Goal: Information Seeking & Learning: Learn about a topic

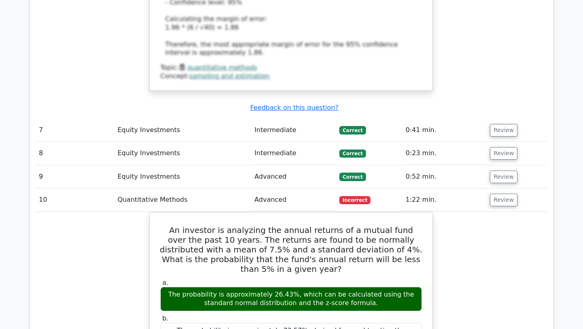
scroll to position [2258, 0]
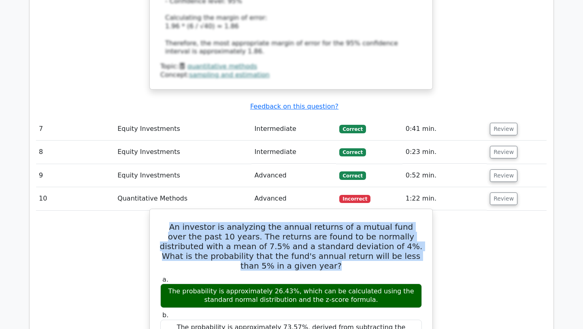
drag, startPoint x: 399, startPoint y: 154, endPoint x: 152, endPoint y: 121, distance: 249.0
copy h5 "An investor is analyzing the annual returns of a mutual fund over the past 10 y…"
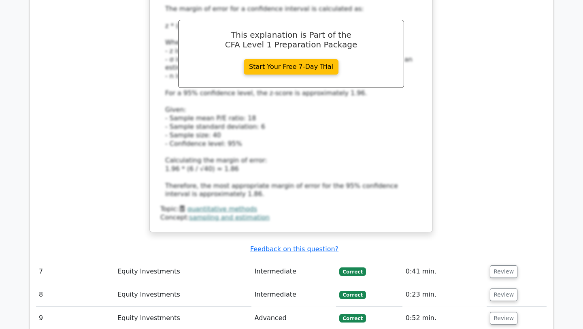
scroll to position [2146, 0]
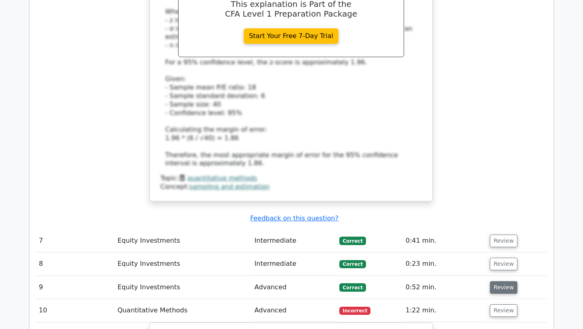
click at [491, 281] on button "Review" at bounding box center [504, 287] width 28 height 13
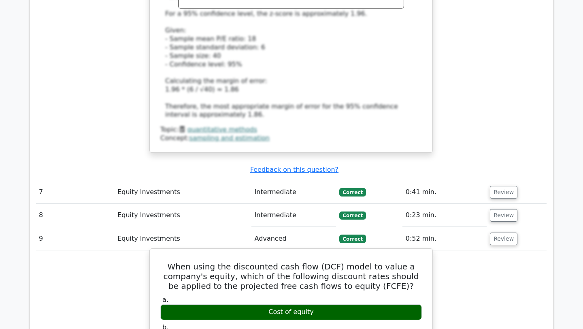
scroll to position [2194, 0]
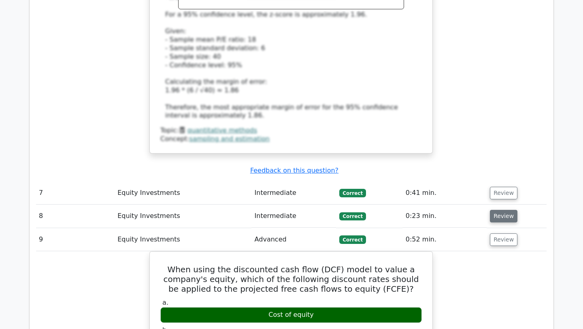
click at [505, 210] on button "Review" at bounding box center [504, 216] width 28 height 13
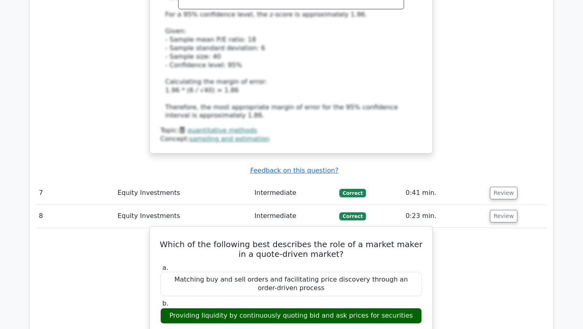
scroll to position [2201, 0]
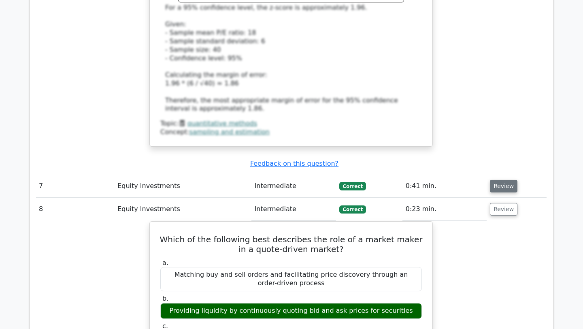
click at [500, 180] on button "Review" at bounding box center [504, 186] width 28 height 13
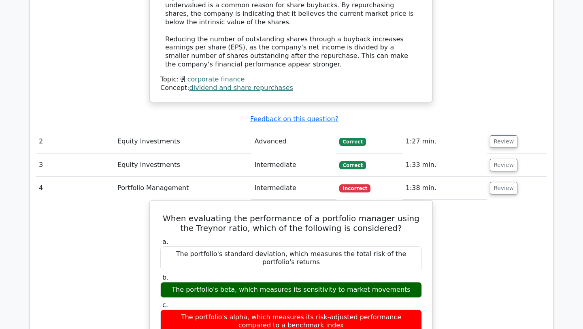
scroll to position [884, 0]
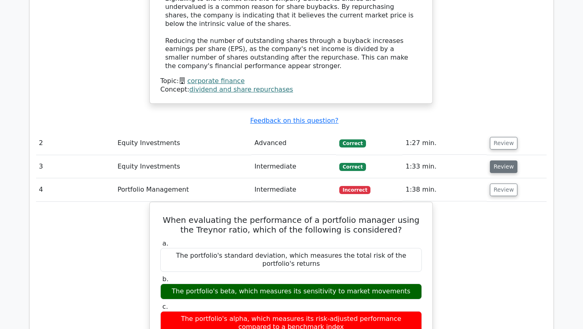
click at [507, 160] on button "Review" at bounding box center [504, 166] width 28 height 13
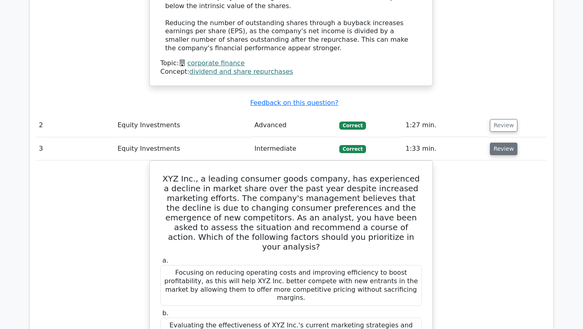
scroll to position [908, 0]
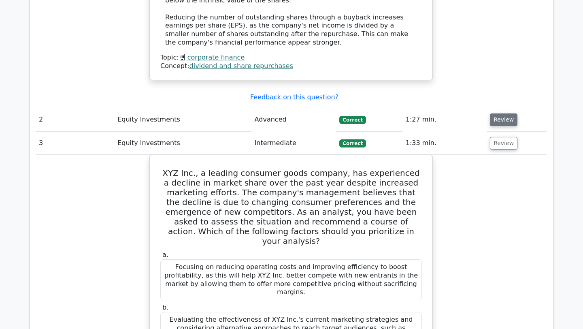
click at [507, 113] on button "Review" at bounding box center [504, 119] width 28 height 13
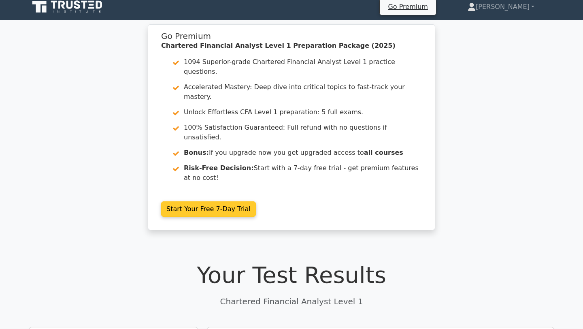
scroll to position [0, 0]
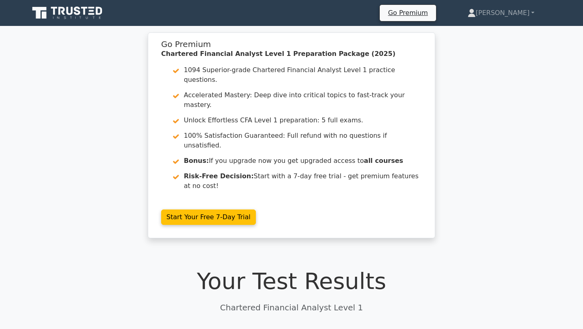
click at [92, 9] on icon at bounding box center [68, 12] width 78 height 15
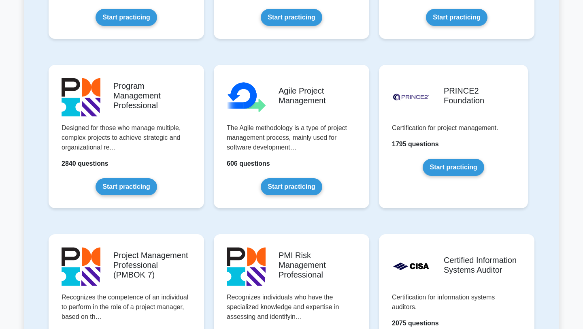
scroll to position [494, 0]
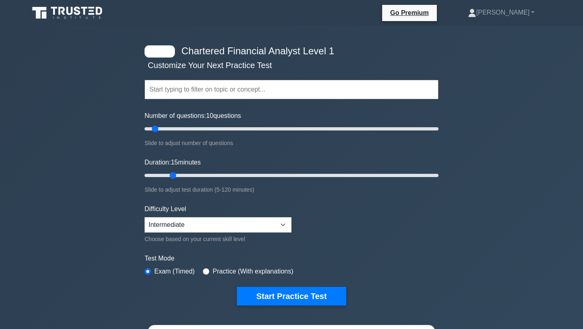
drag, startPoint x: 161, startPoint y: 176, endPoint x: 171, endPoint y: 176, distance: 9.3
type input "15"
click at [171, 176] on input "Duration: 15 minutes" at bounding box center [292, 176] width 294 height 10
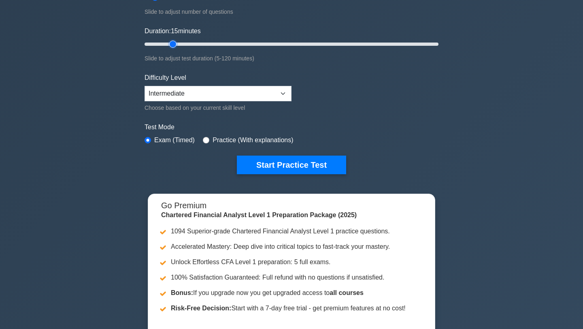
scroll to position [135, 0]
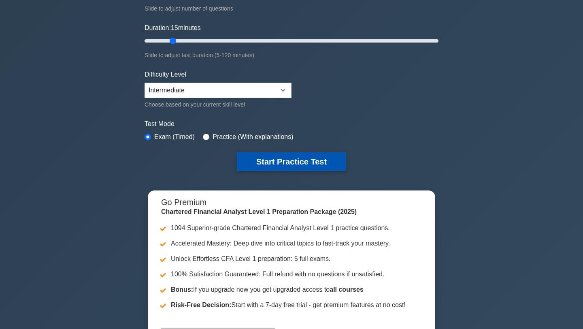
click at [261, 167] on button "Start Practice Test" at bounding box center [291, 161] width 109 height 19
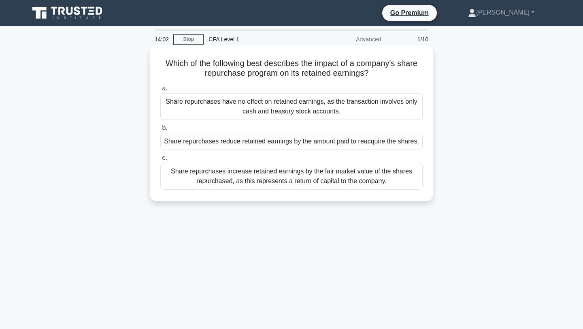
click at [350, 105] on div "Share repurchases have no effect on retained earnings, as the transaction invol…" at bounding box center [291, 106] width 263 height 27
click at [160, 91] on input "a. Share repurchases have no effect on retained earnings, as the transaction in…" at bounding box center [160, 88] width 0 height 5
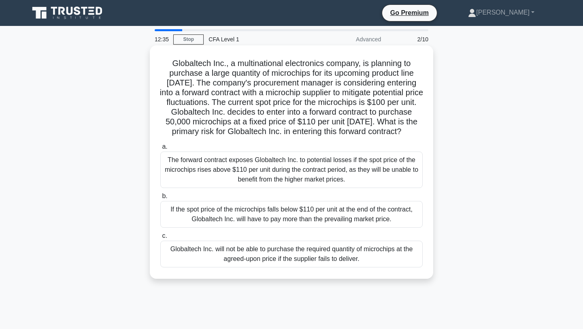
click at [312, 215] on div "If the spot price of the microchips falls below $110 per unit at the end of the…" at bounding box center [291, 214] width 263 height 27
click at [160, 199] on input "b. If the spot price of the microchips falls below $110 per unit at the end of …" at bounding box center [160, 196] width 0 height 5
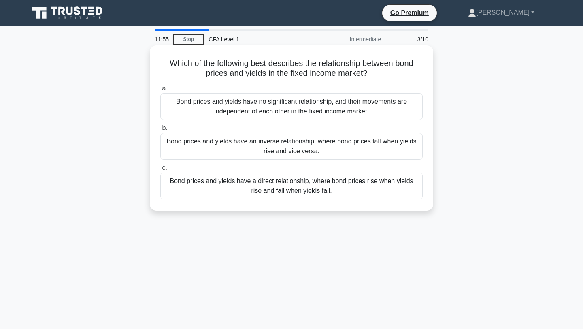
click at [276, 145] on div "Bond prices and yields have an inverse relationship, where bond prices fall whe…" at bounding box center [291, 146] width 263 height 27
click at [160, 131] on input "b. Bond prices and yields have an inverse relationship, where bond prices fall …" at bounding box center [160, 128] width 0 height 5
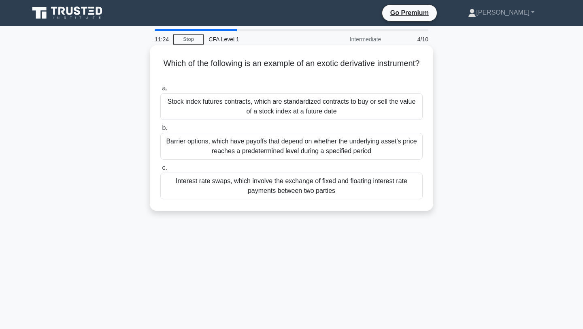
click at [293, 187] on div "Interest rate swaps, which involve the exchange of fixed and floating interest …" at bounding box center [291, 186] width 263 height 27
click at [160, 171] on input "c. Interest rate swaps, which involve the exchange of fixed and floating intere…" at bounding box center [160, 167] width 0 height 5
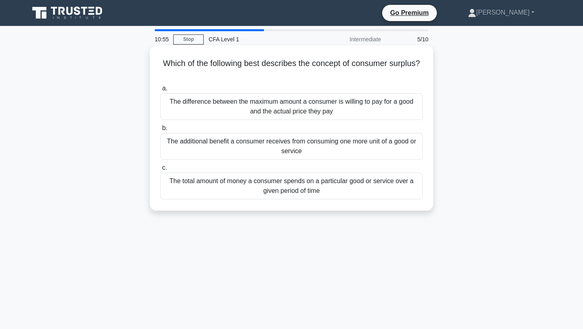
click at [287, 152] on div "The additional benefit a consumer receives from consuming one more unit of a go…" at bounding box center [291, 146] width 263 height 27
click at [160, 131] on input "b. The additional benefit a consumer receives from consuming one more unit of a…" at bounding box center [160, 128] width 0 height 5
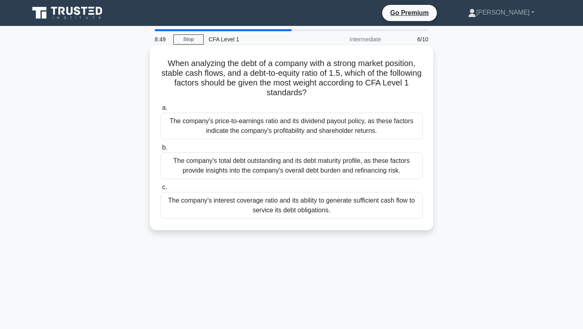
click at [289, 130] on div "The company's price-to-earnings ratio and its dividend payout policy, as these …" at bounding box center [291, 126] width 263 height 27
click at [160, 111] on input "a. The company's price-to-earnings ratio and its dividend payout policy, as the…" at bounding box center [160, 107] width 0 height 5
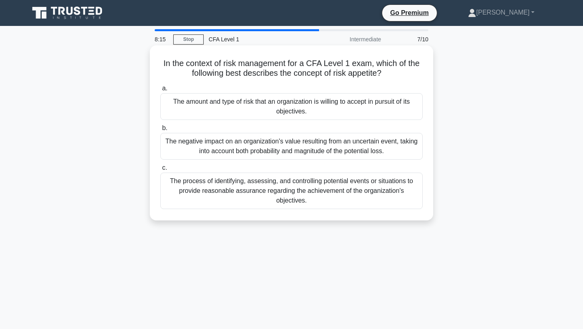
click at [288, 201] on div "The process of identifying, assessing, and controlling potential events or situ…" at bounding box center [291, 191] width 263 height 36
click at [160, 171] on input "c. The process of identifying, assessing, and controlling potential events or s…" at bounding box center [160, 167] width 0 height 5
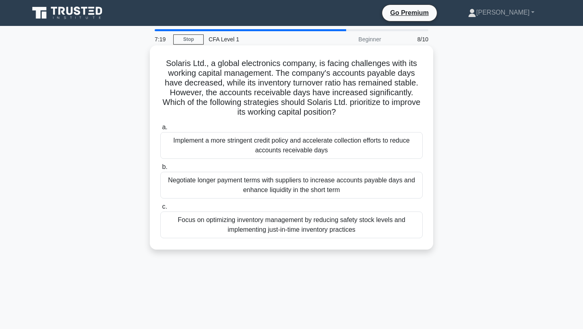
click at [260, 237] on div "Focus on optimizing inventory management by reducing safety stock levels and im…" at bounding box center [291, 225] width 263 height 27
click at [160, 209] on input "c. Focus on optimizing inventory management by reducing safety stock levels and…" at bounding box center [160, 206] width 0 height 5
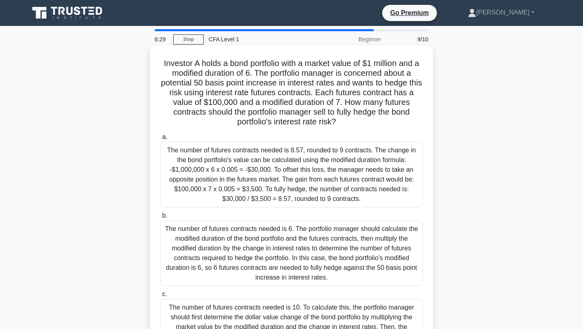
click at [383, 182] on div "The number of futures contracts needed is 8.57, rounded to 9 contracts. The cha…" at bounding box center [291, 175] width 263 height 66
click at [160, 140] on input "a. The number of futures contracts needed is 8.57, rounded to 9 contracts. The …" at bounding box center [160, 137] width 0 height 5
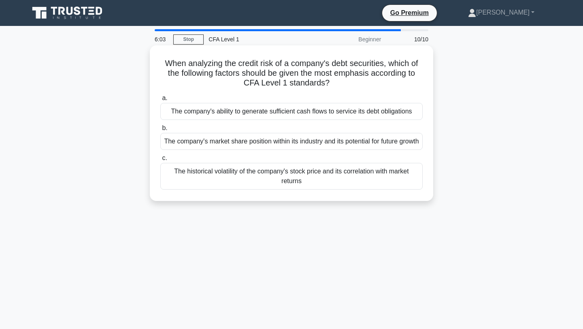
click at [340, 113] on div "The company's ability to generate sufficient cash flows to service its debt obl…" at bounding box center [291, 111] width 263 height 17
click at [160, 101] on input "a. The company's ability to generate sufficient cash flows to service its debt …" at bounding box center [160, 98] width 0 height 5
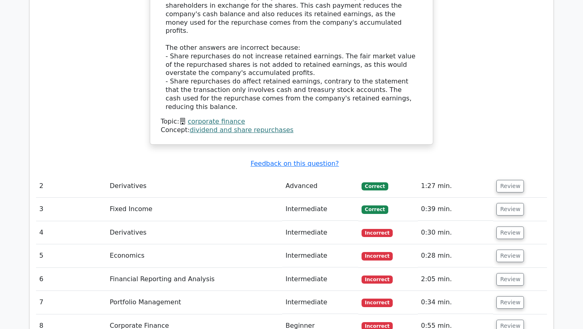
scroll to position [884, 0]
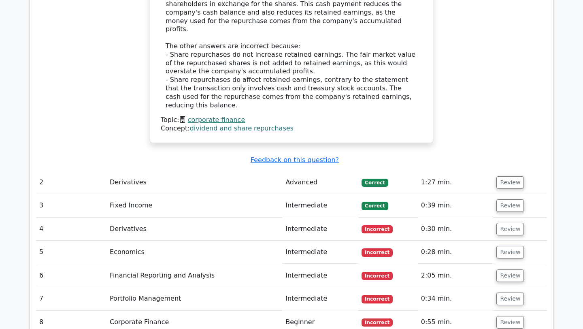
click at [498, 171] on td "Review" at bounding box center [521, 182] width 54 height 23
click at [501, 176] on button "Review" at bounding box center [511, 182] width 28 height 13
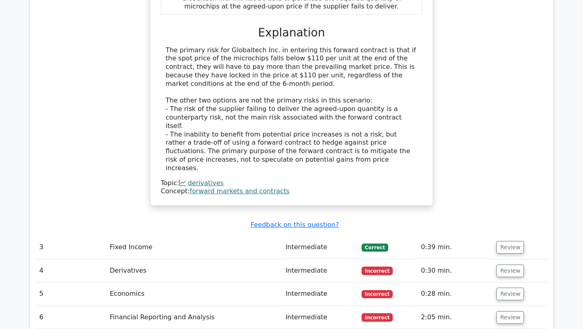
scroll to position [1326, 0]
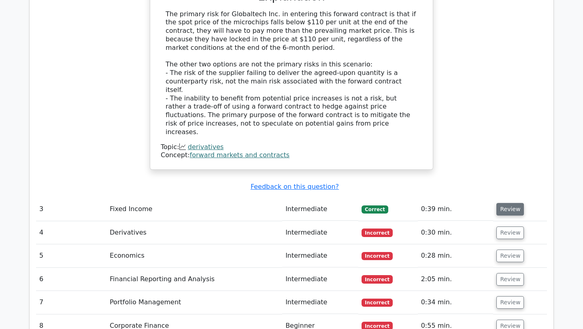
click at [510, 203] on button "Review" at bounding box center [511, 209] width 28 height 13
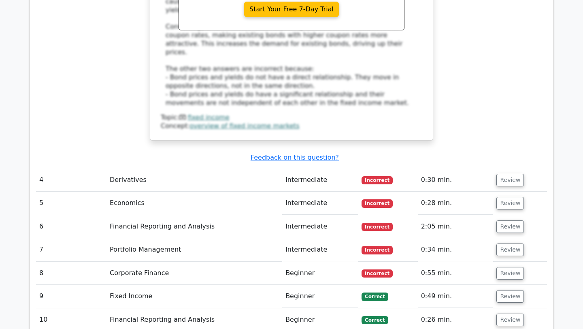
scroll to position [1774, 0]
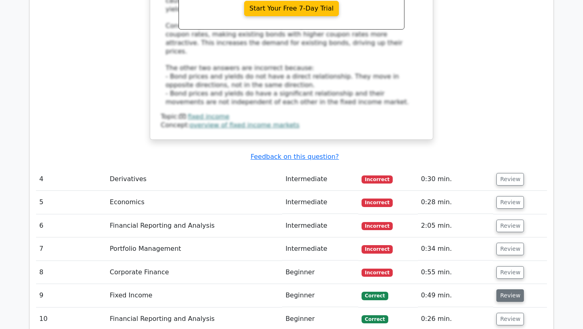
click at [506, 289] on button "Review" at bounding box center [511, 295] width 28 height 13
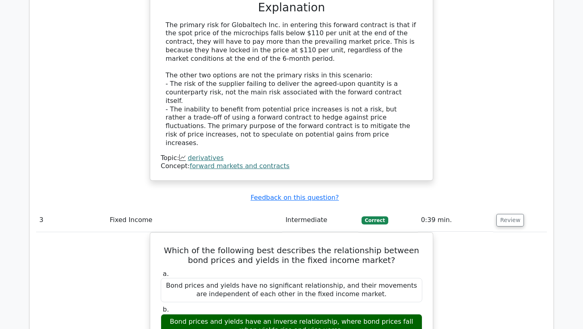
scroll to position [1293, 0]
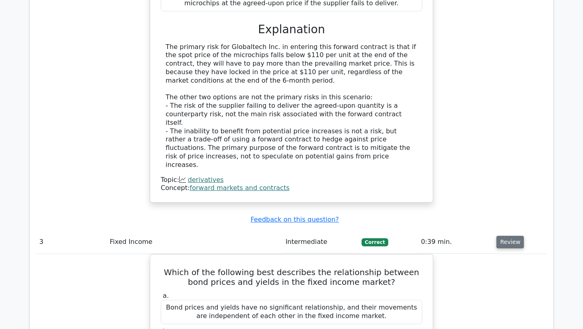
click at [511, 236] on button "Review" at bounding box center [511, 242] width 28 height 13
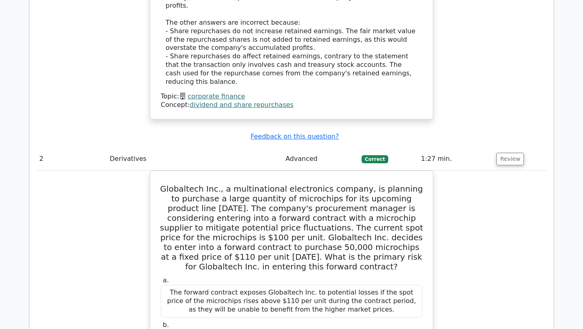
scroll to position [901, 0]
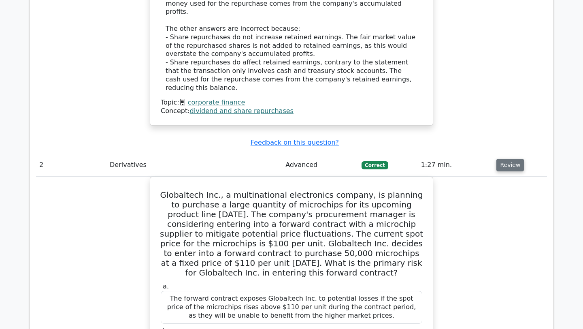
click at [510, 159] on button "Review" at bounding box center [511, 165] width 28 height 13
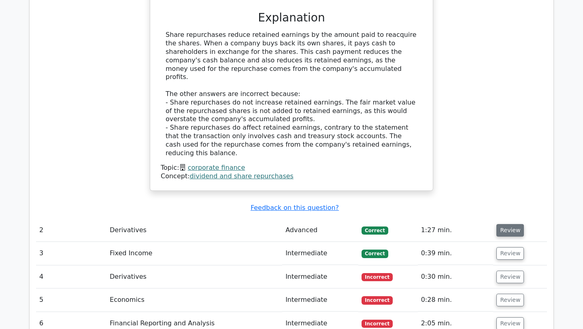
scroll to position [836, 0]
click at [508, 224] on button "Review" at bounding box center [511, 230] width 28 height 13
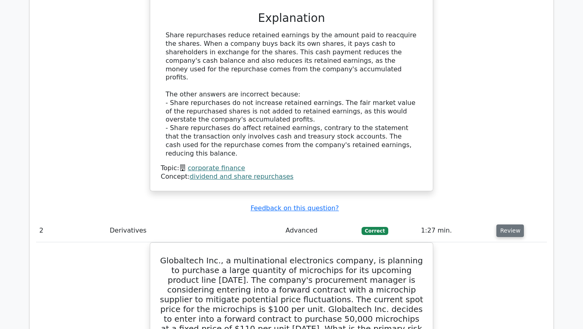
click at [508, 224] on button "Review" at bounding box center [511, 230] width 28 height 13
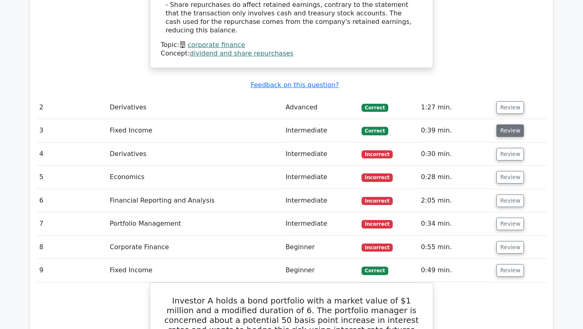
scroll to position [1027, 0]
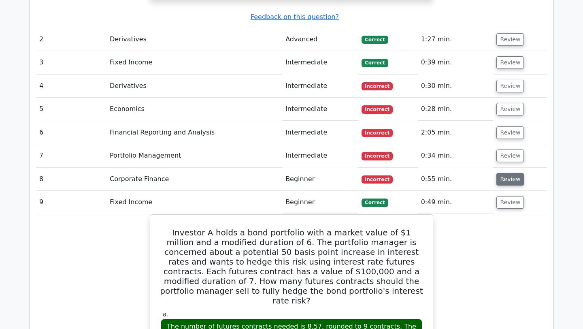
click at [505, 173] on button "Review" at bounding box center [511, 179] width 28 height 13
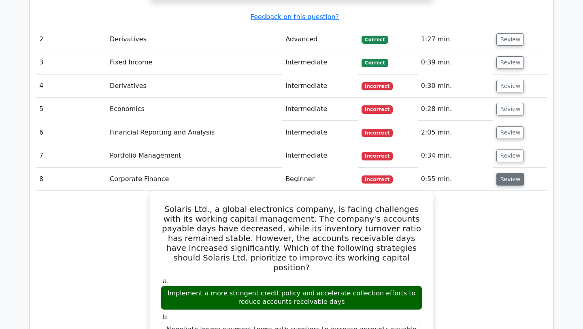
click at [505, 173] on button "Review" at bounding box center [511, 179] width 28 height 13
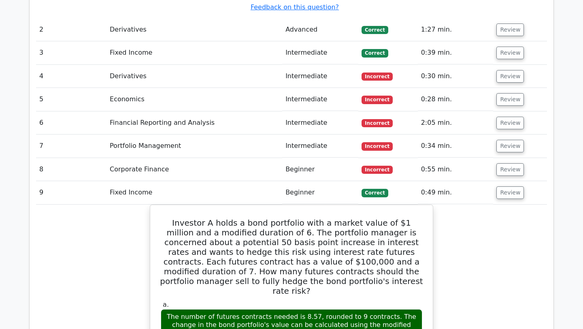
scroll to position [1016, 0]
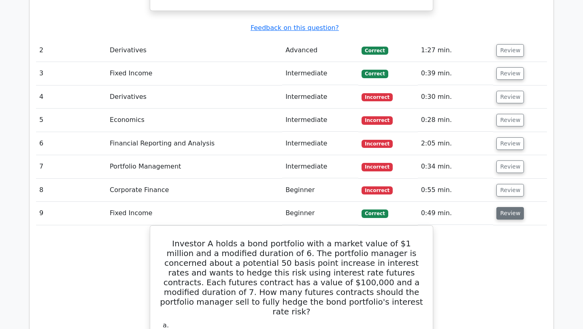
click at [501, 207] on button "Review" at bounding box center [511, 213] width 28 height 13
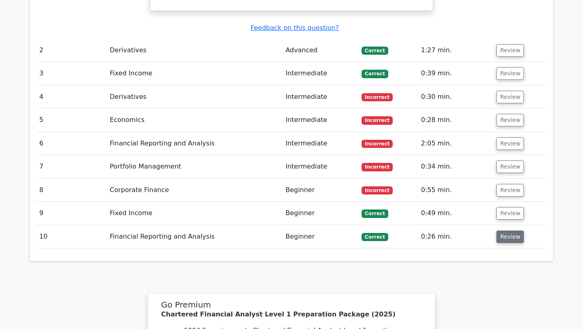
click at [505, 231] on button "Review" at bounding box center [511, 237] width 28 height 13
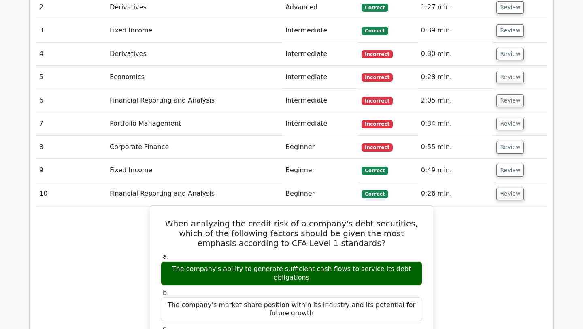
scroll to position [825, 0]
